Goal: Task Accomplishment & Management: Complete application form

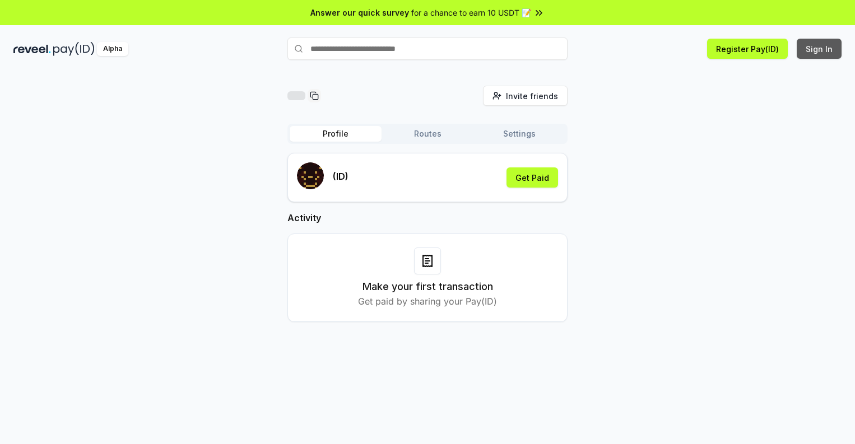
click at [820, 49] on button "Sign In" at bounding box center [819, 49] width 45 height 20
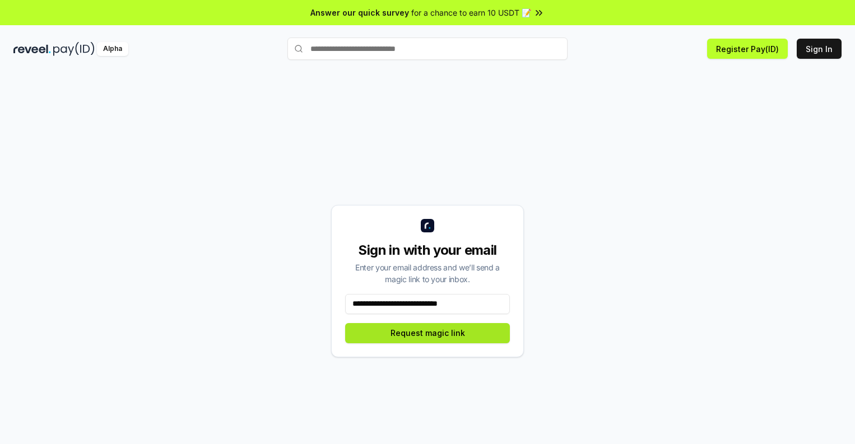
type input "**********"
click at [428, 333] on button "Request magic link" at bounding box center [427, 333] width 165 height 20
